Goal: Task Accomplishment & Management: Use online tool/utility

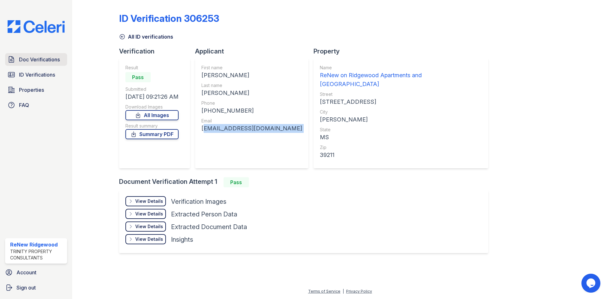
click at [47, 60] on span "Doc Verifications" at bounding box center [39, 60] width 41 height 8
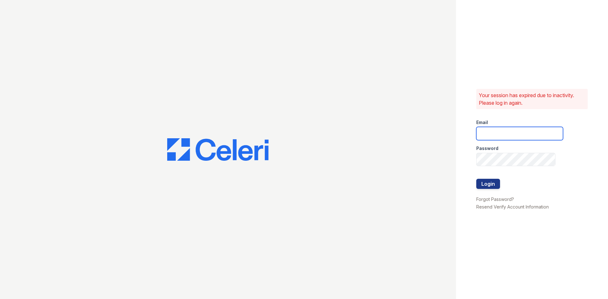
type input "[EMAIL_ADDRESS][DOMAIN_NAME]"
click at [482, 182] on button "Login" at bounding box center [489, 184] width 24 height 10
